Goal: Information Seeking & Learning: Learn about a topic

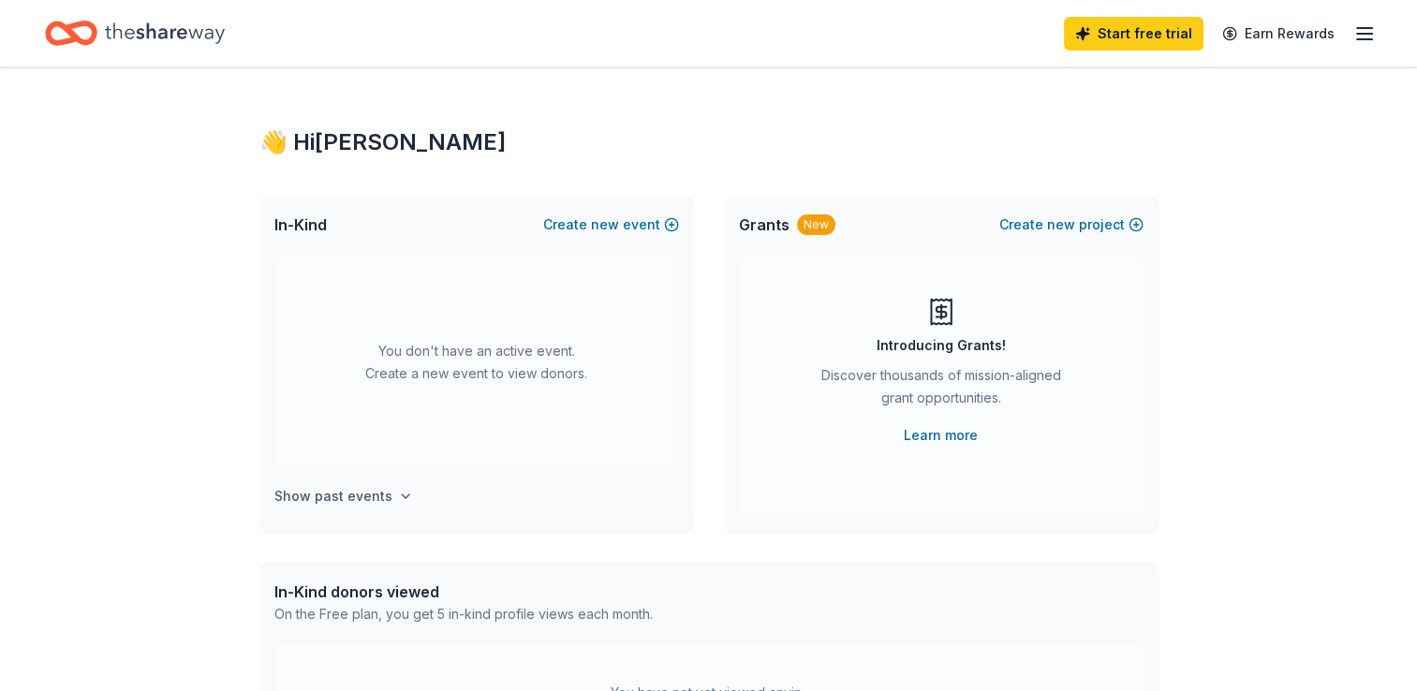
click at [372, 493] on h4 "Show past events" at bounding box center [333, 496] width 118 height 22
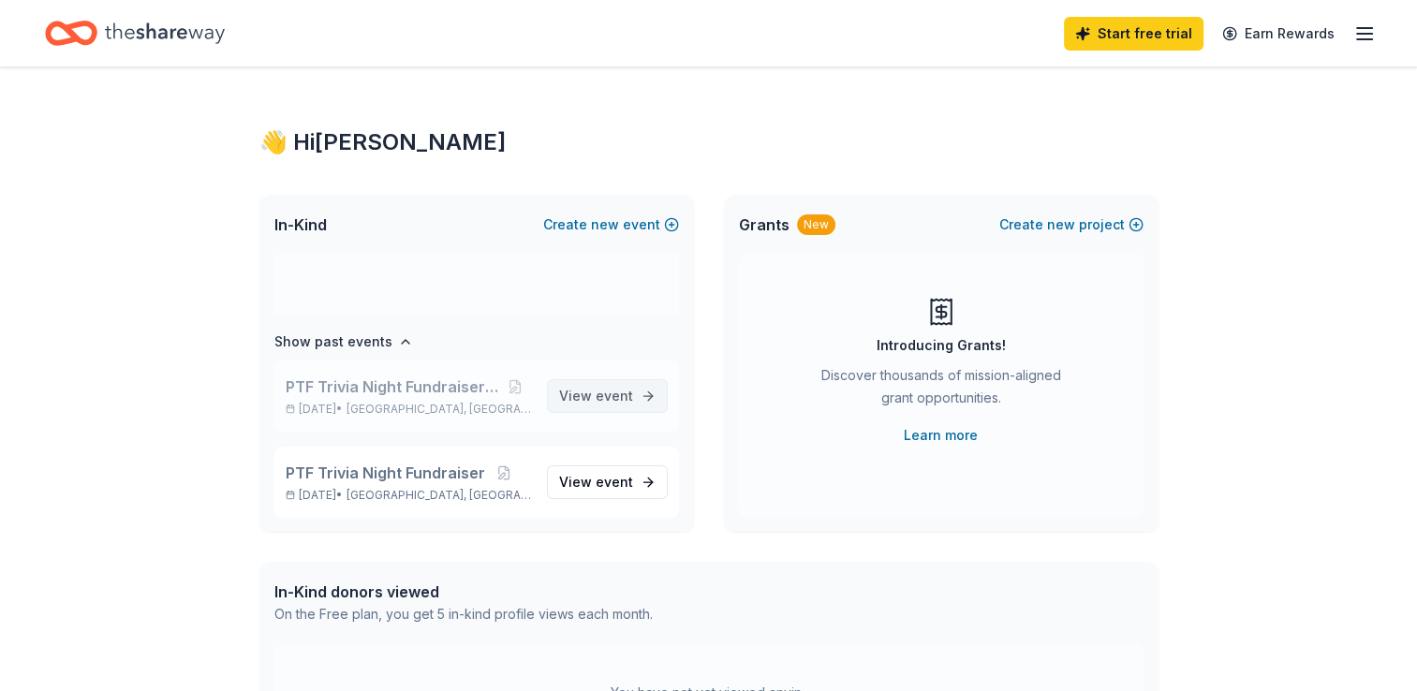
click at [581, 391] on span "View event" at bounding box center [596, 396] width 74 height 22
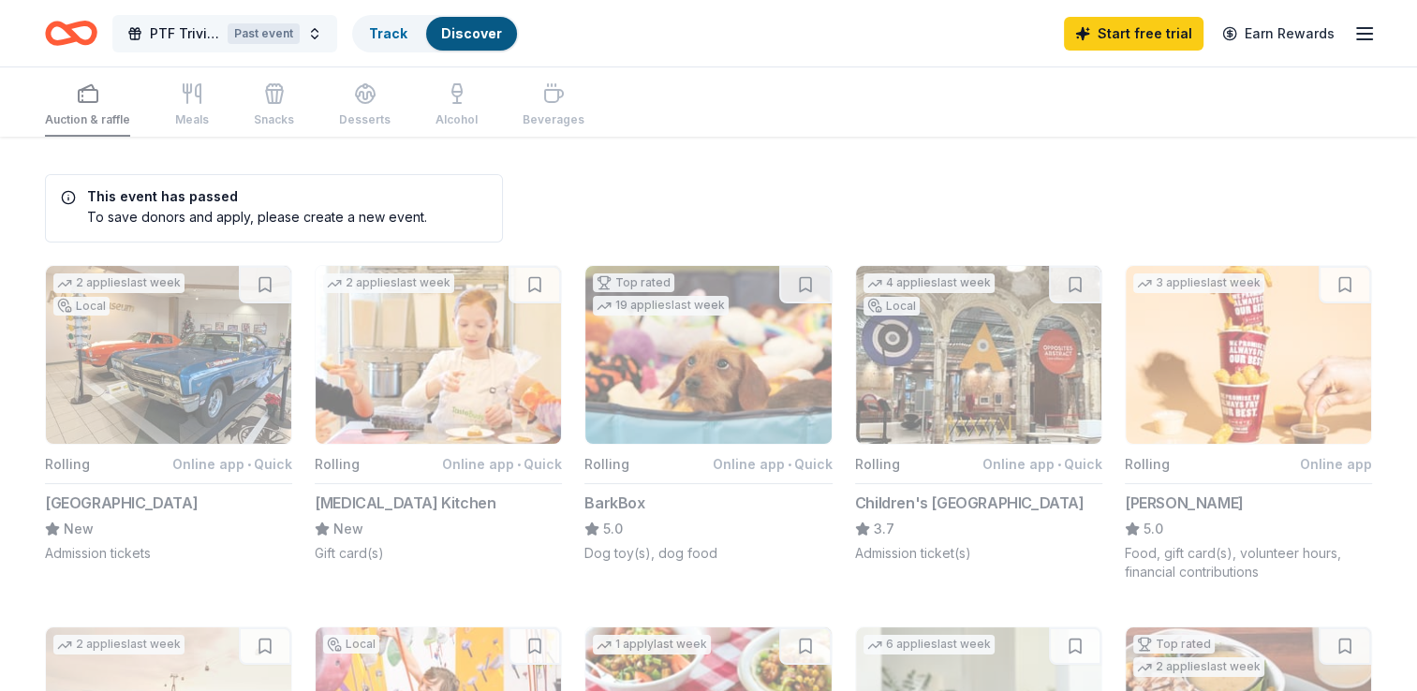
click at [195, 30] on span "PTF Trivia Night Fundraiser 2024" at bounding box center [185, 33] width 70 height 22
click at [63, 39] on icon "Home" at bounding box center [62, 32] width 29 height 19
click at [63, 25] on icon "Home" at bounding box center [62, 32] width 29 height 19
click at [1365, 28] on line "button" at bounding box center [1364, 28] width 15 height 0
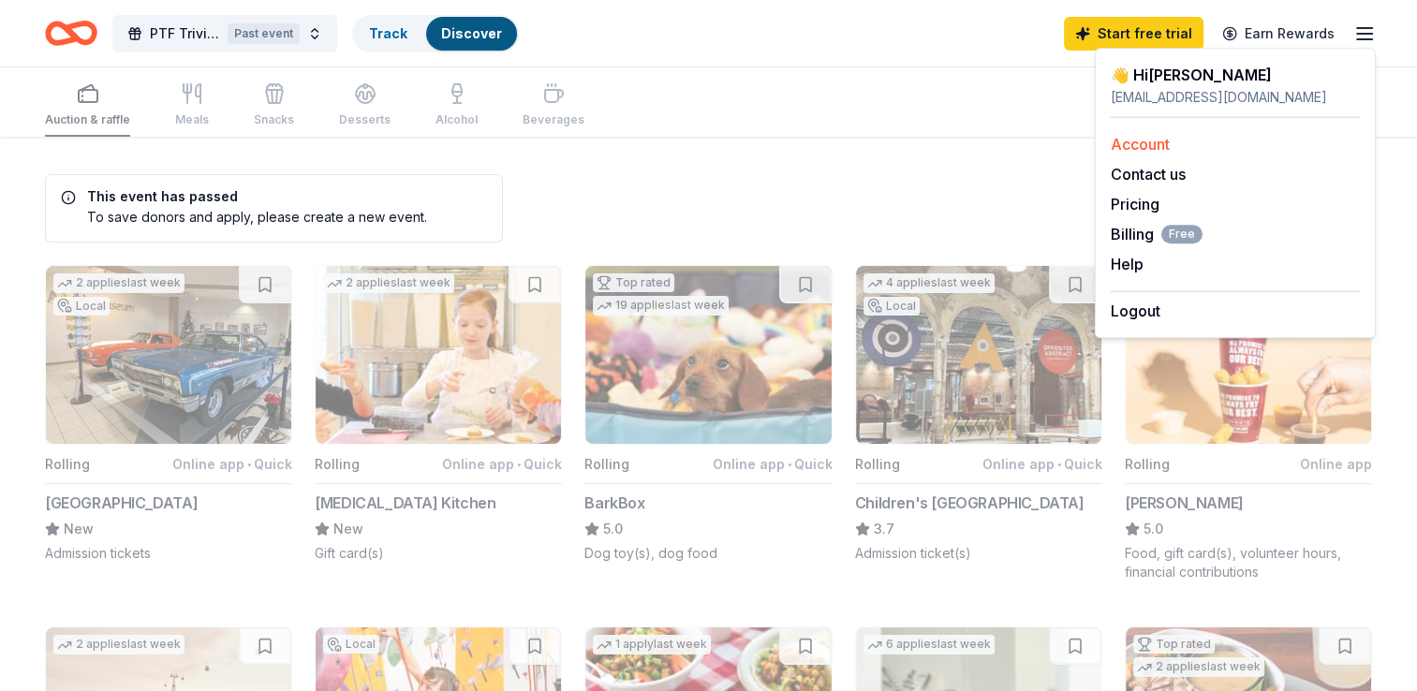
click at [1131, 142] on link "Account" at bounding box center [1140, 144] width 59 height 19
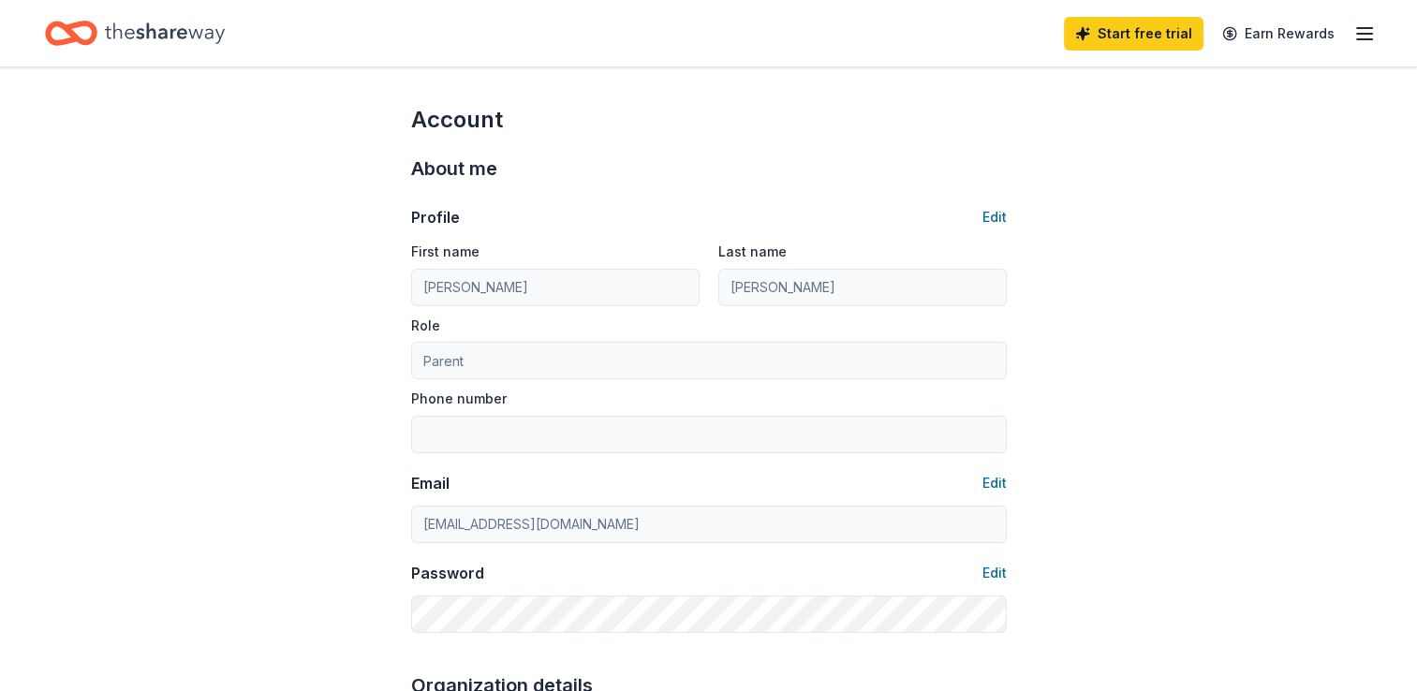
click at [1366, 22] on icon "button" at bounding box center [1364, 33] width 22 height 22
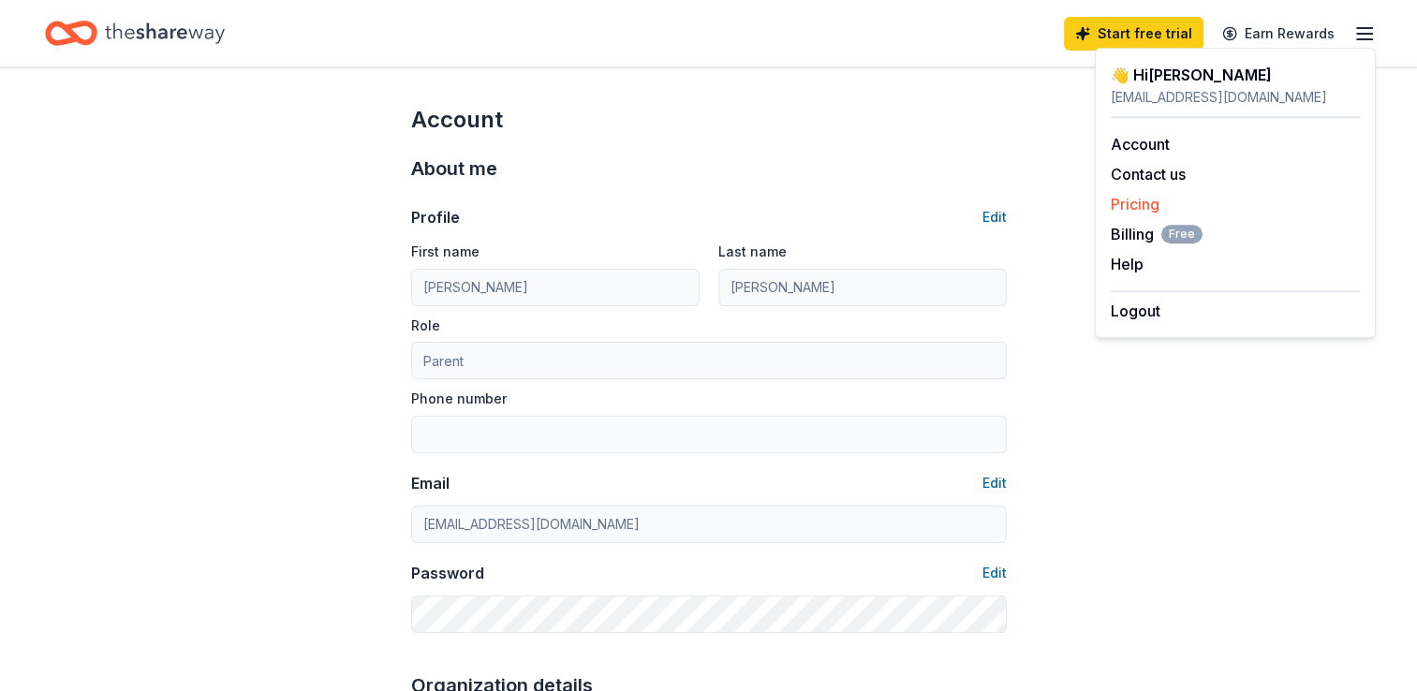
click at [1239, 213] on div "Pricing" at bounding box center [1235, 204] width 249 height 22
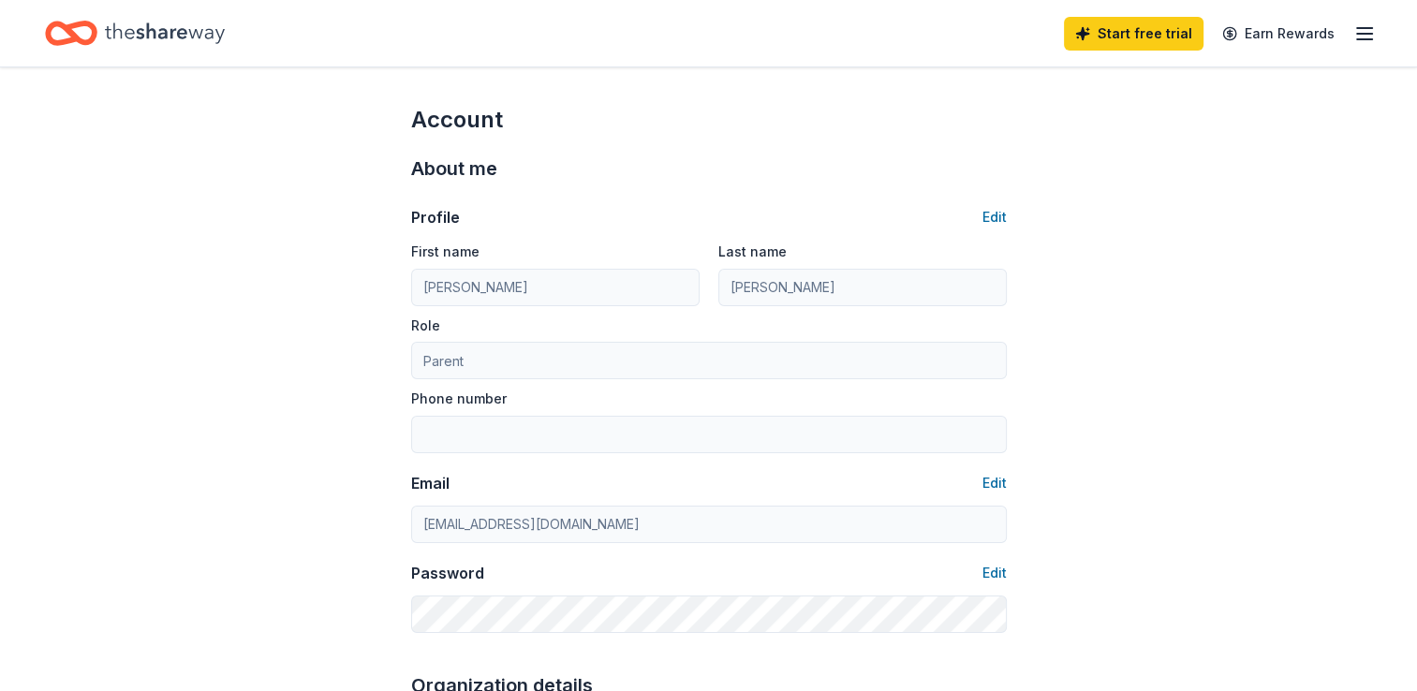
click at [1364, 44] on div "Start free trial Earn Rewards" at bounding box center [1220, 33] width 312 height 44
click at [1364, 36] on icon "button" at bounding box center [1364, 33] width 22 height 22
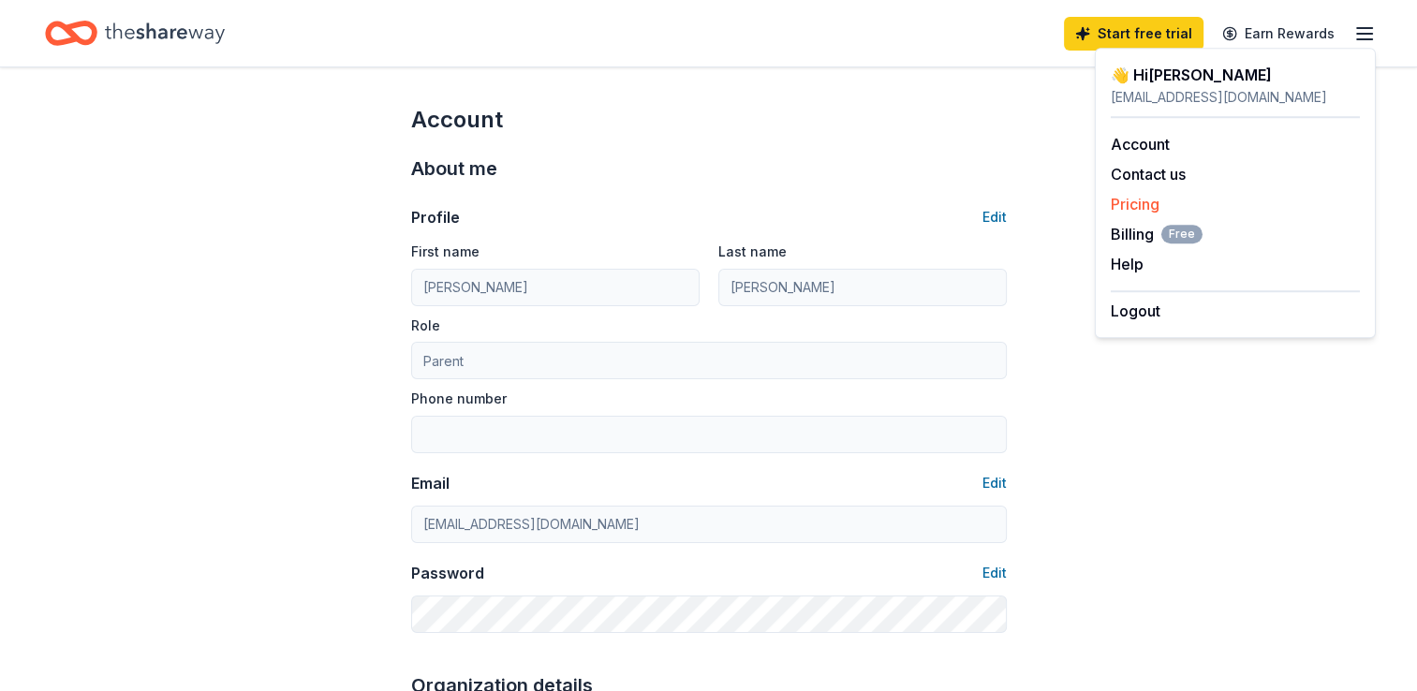
click at [1132, 198] on link "Pricing" at bounding box center [1135, 204] width 49 height 19
click at [189, 35] on icon "Home" at bounding box center [165, 33] width 120 height 38
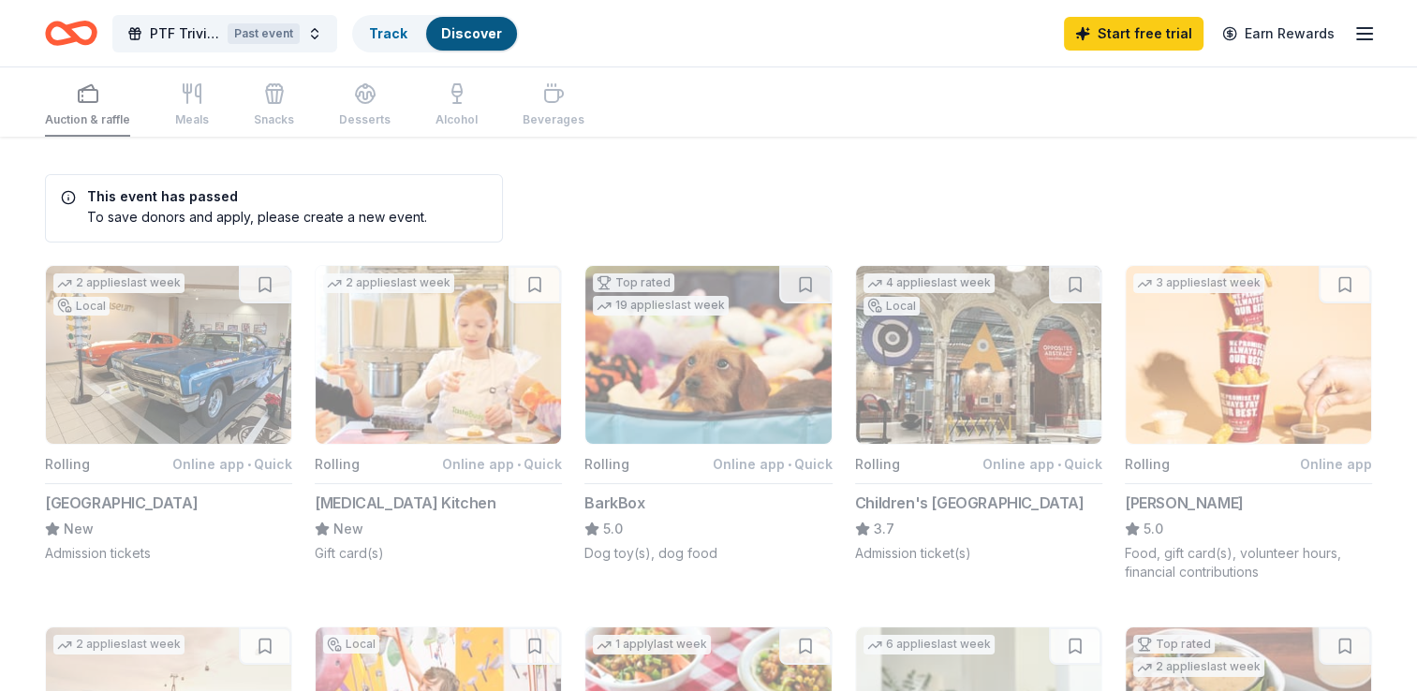
scroll to position [604, 0]
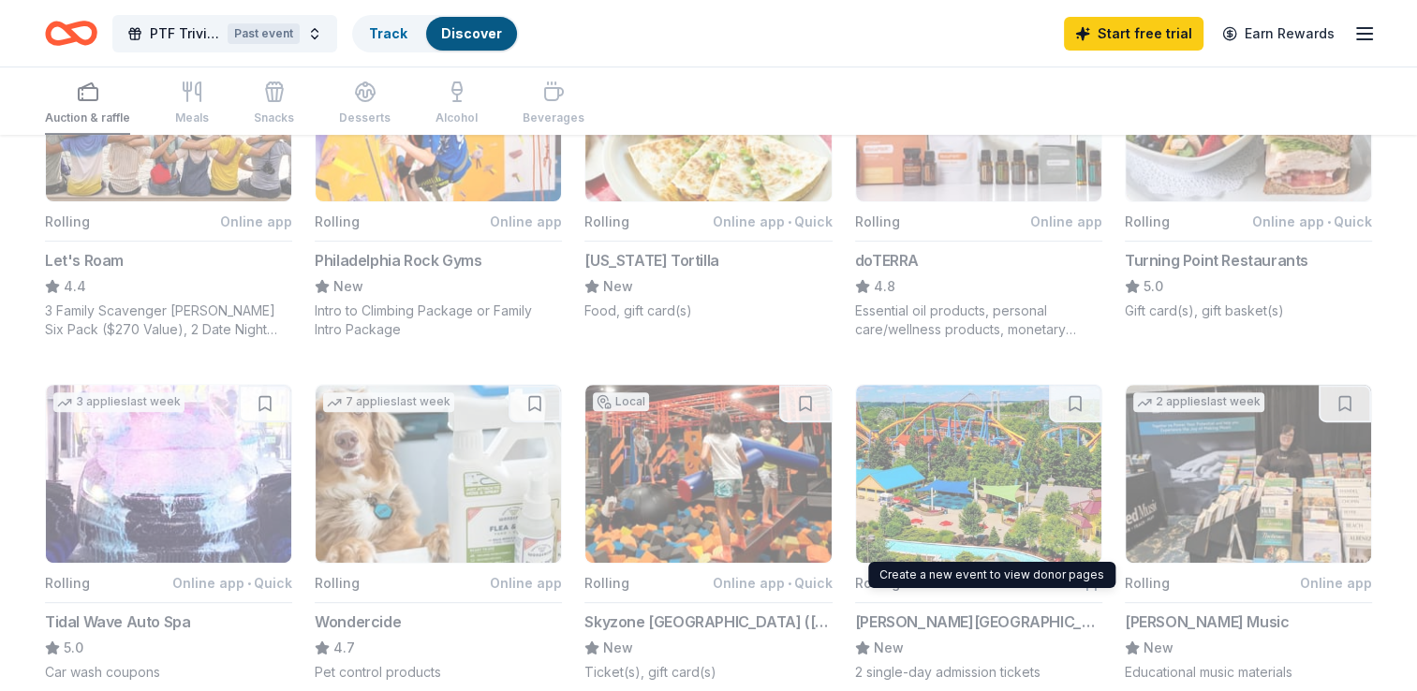
click at [965, 439] on button "Rolling Online app [PERSON_NAME][GEOGRAPHIC_DATA] & [GEOGRAPHIC_DATA] New 2 sin…" at bounding box center [978, 533] width 247 height 298
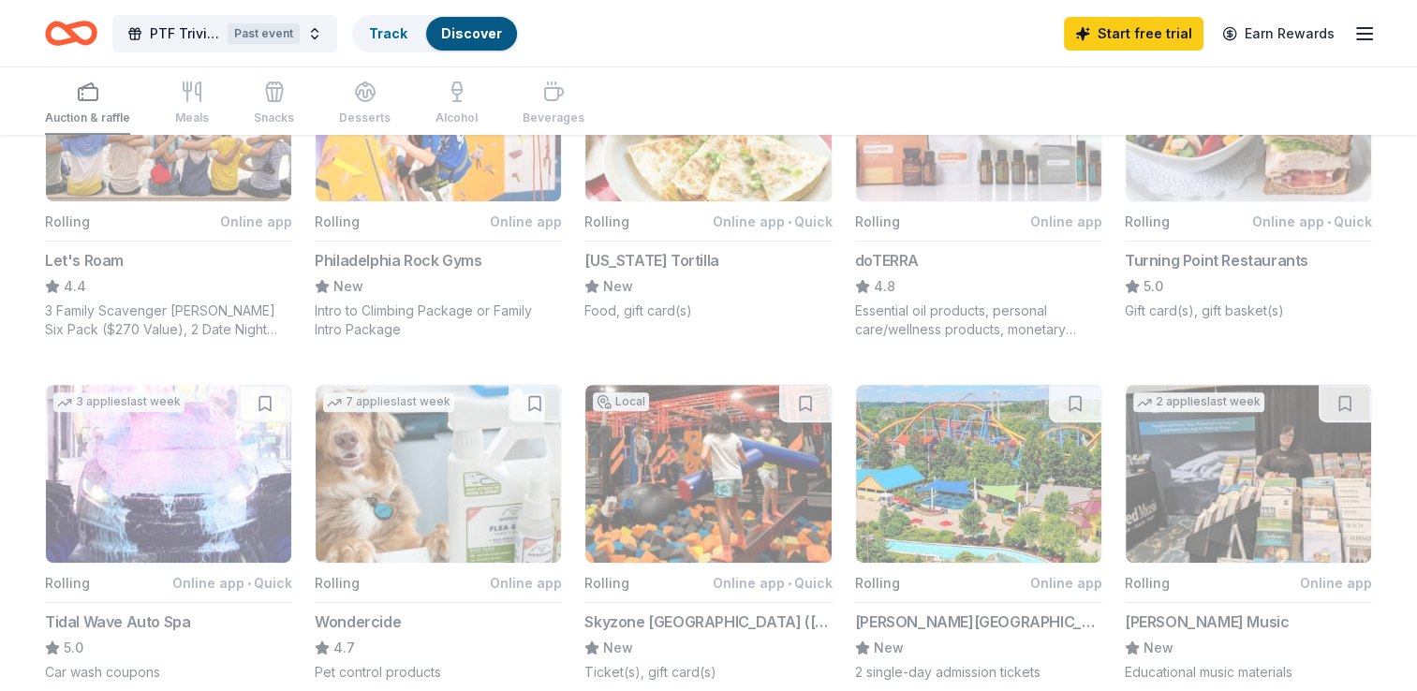
click at [966, 618] on button "Rolling Online app [PERSON_NAME][GEOGRAPHIC_DATA] & [GEOGRAPHIC_DATA] New 2 sin…" at bounding box center [978, 533] width 247 height 298
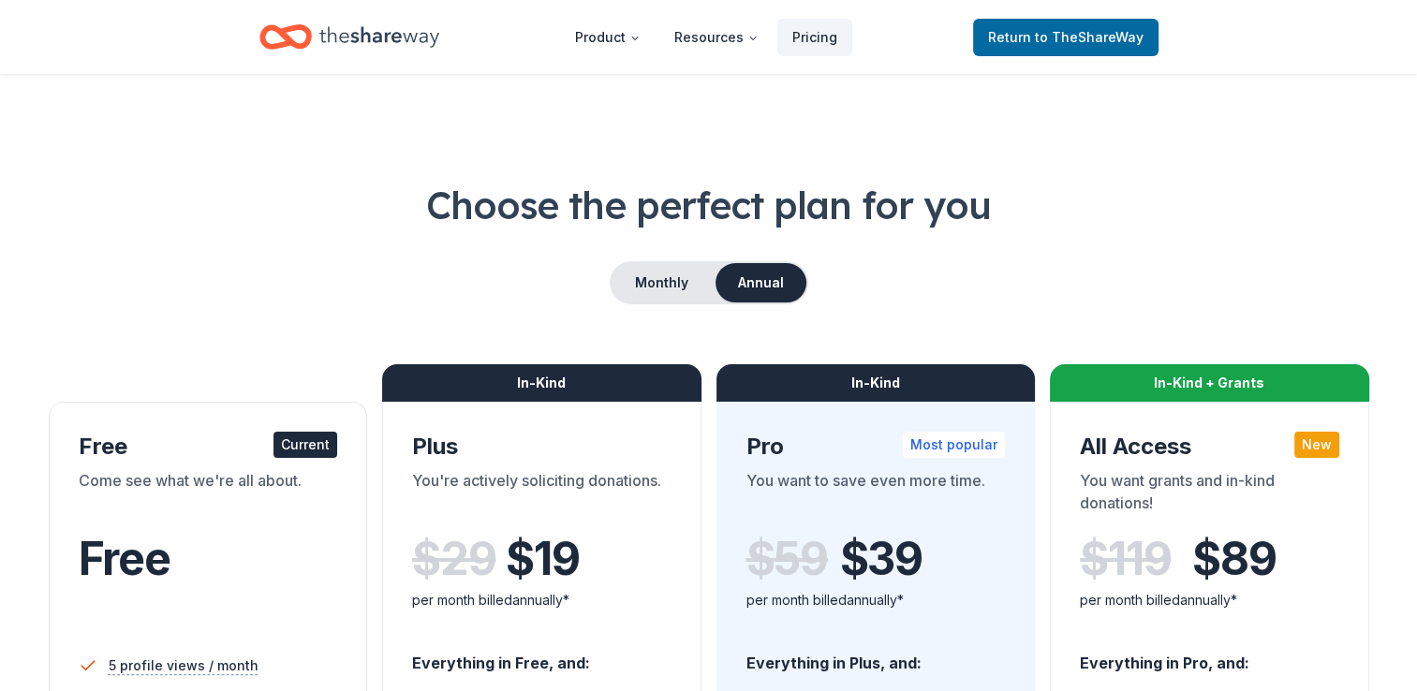
scroll to position [604, 0]
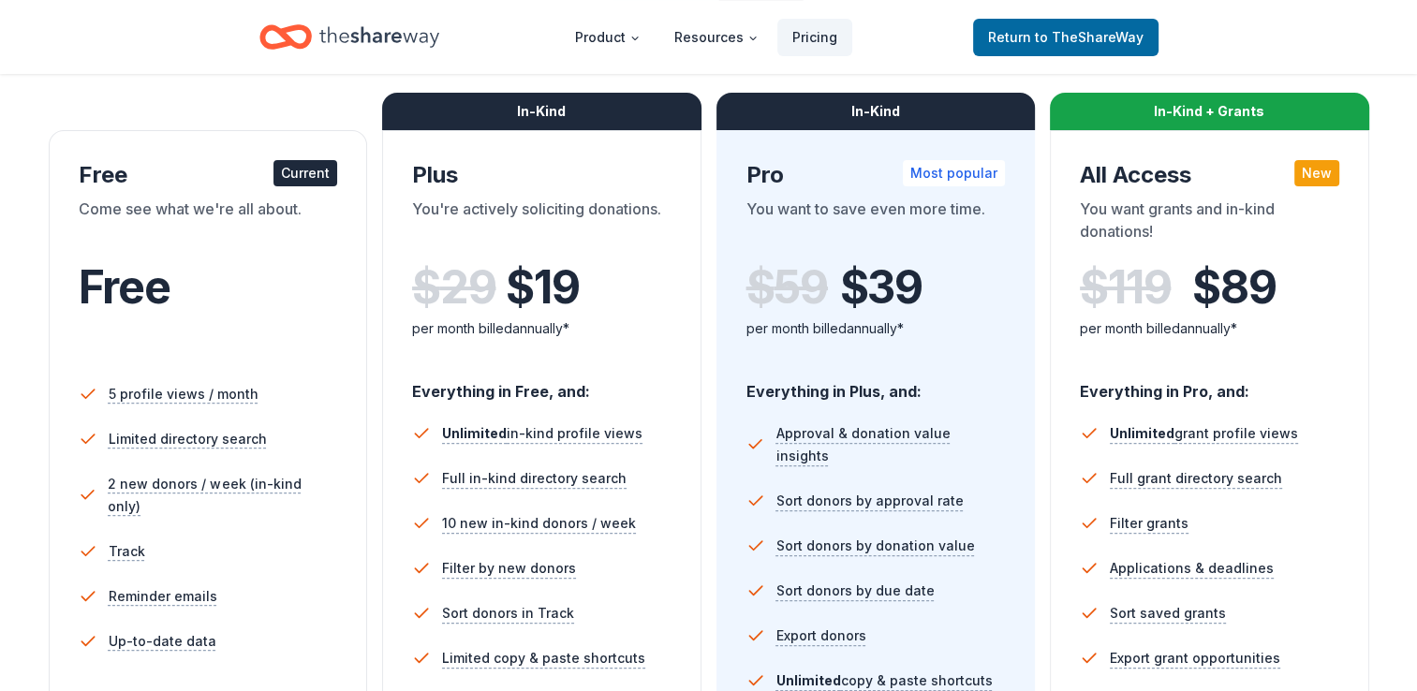
scroll to position [274, 0]
